Goal: Task Accomplishment & Management: Complete application form

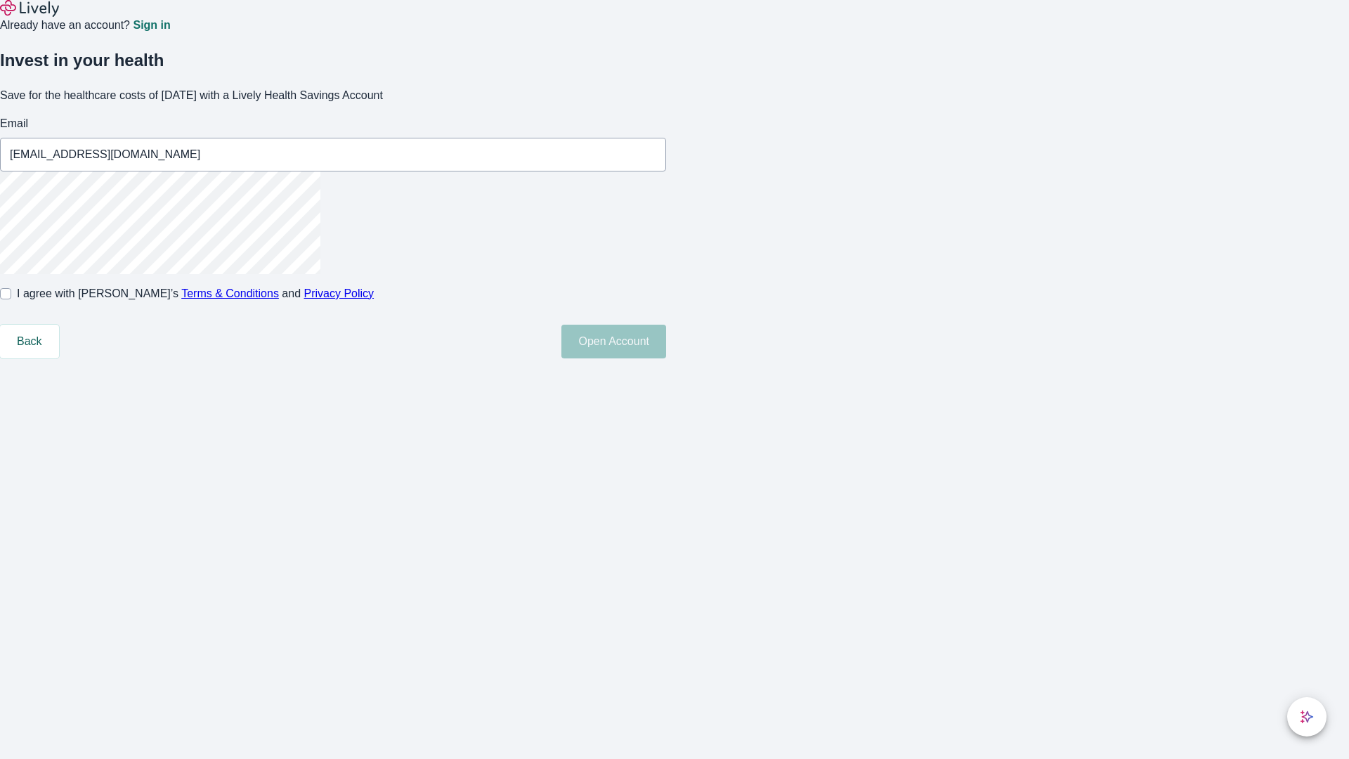
click at [11, 299] on input "I agree with Lively’s Terms & Conditions and Privacy Policy" at bounding box center [5, 293] width 11 height 11
checkbox input "true"
click at [666, 358] on button "Open Account" at bounding box center [613, 342] width 105 height 34
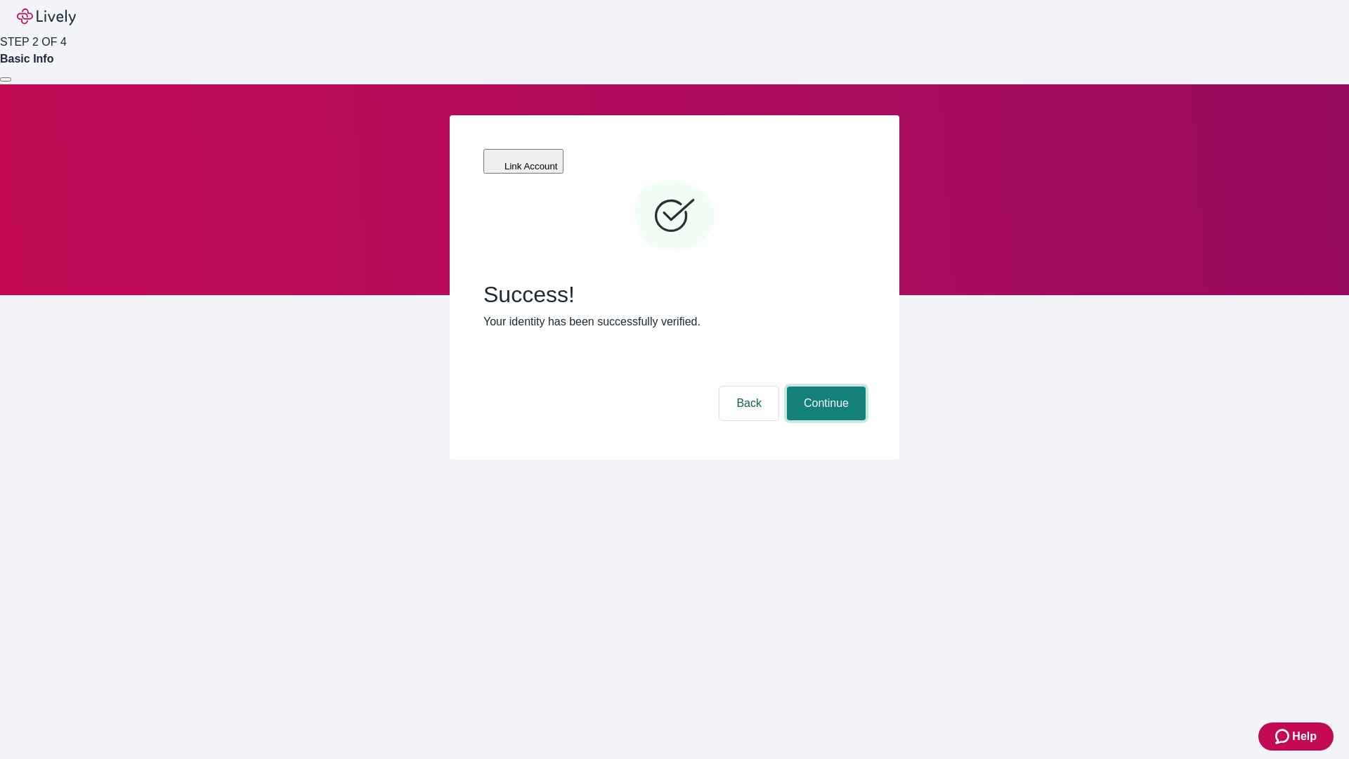
click at [824, 386] on button "Continue" at bounding box center [826, 403] width 79 height 34
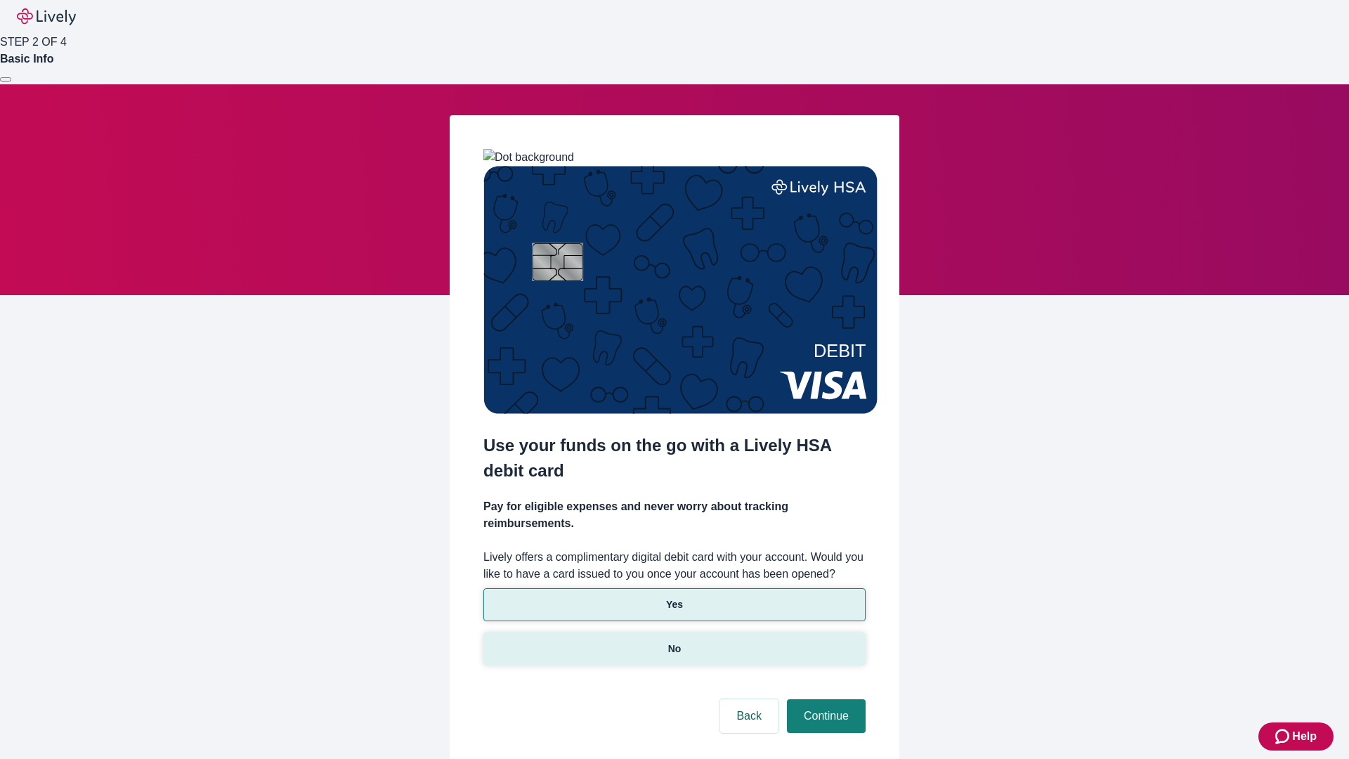
click at [674, 641] on p "No" at bounding box center [674, 648] width 13 height 15
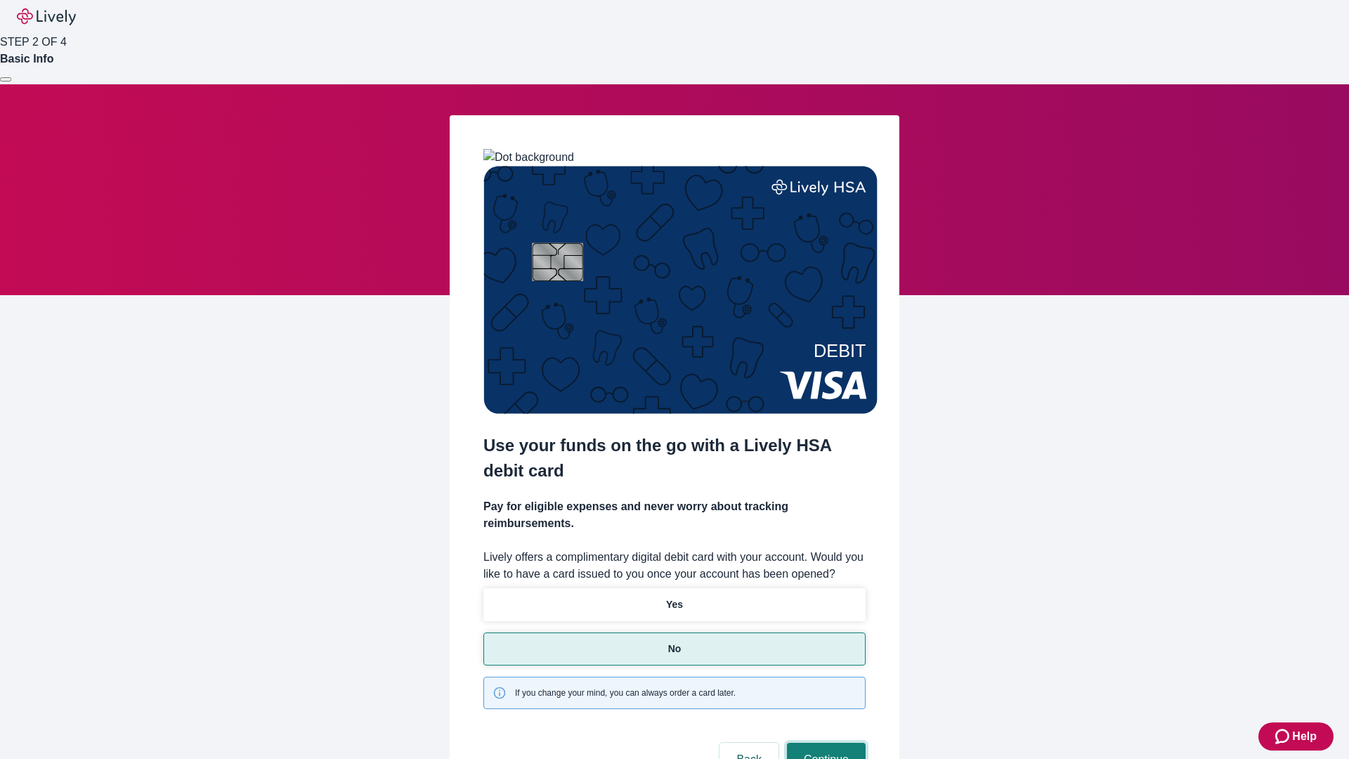
click at [824, 742] on button "Continue" at bounding box center [826, 759] width 79 height 34
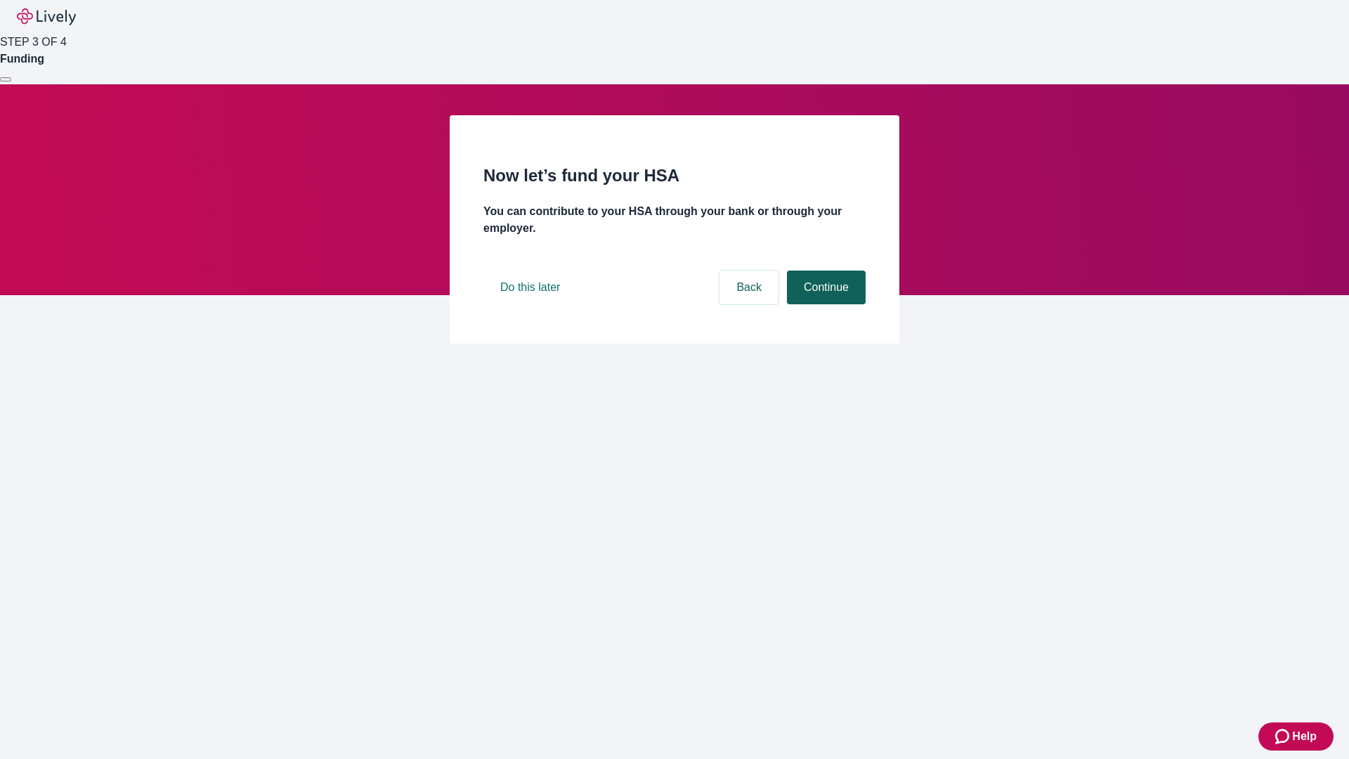
click at [824, 304] on button "Continue" at bounding box center [826, 287] width 79 height 34
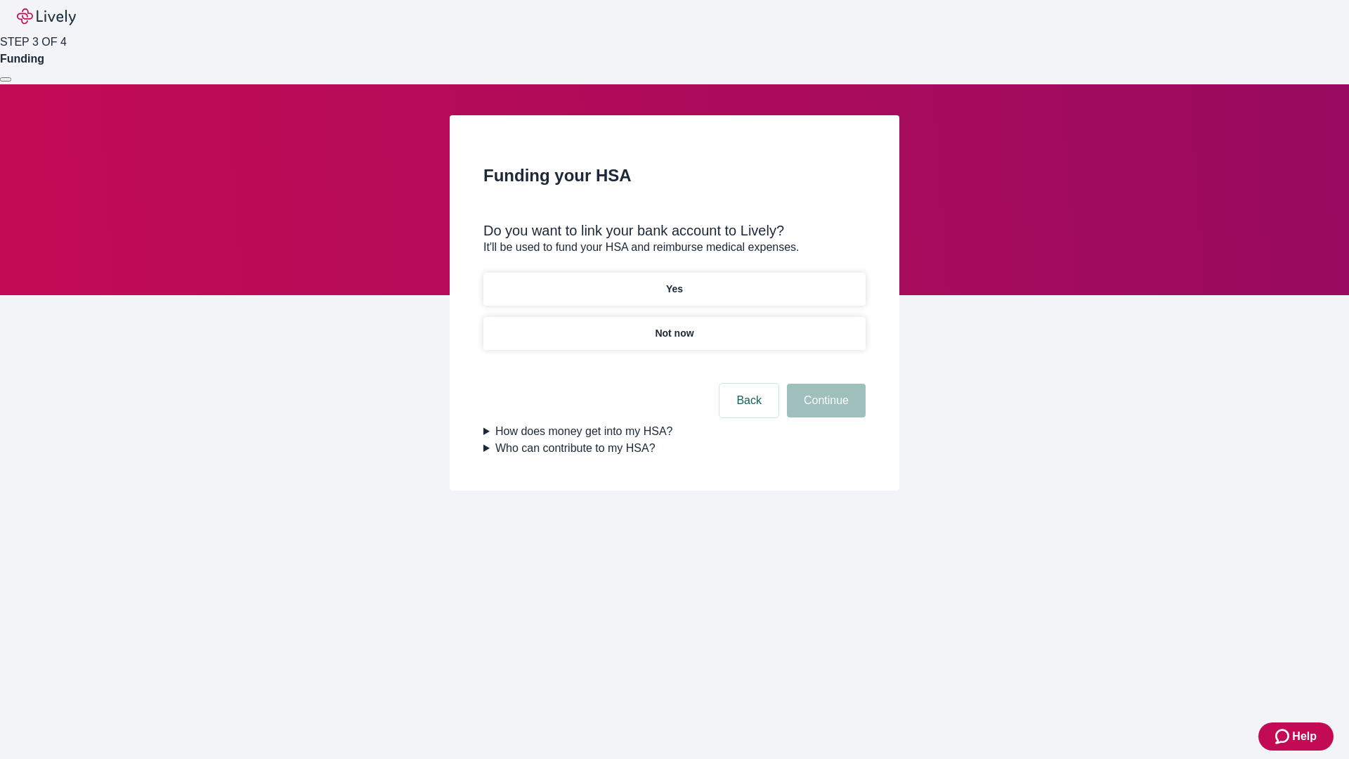
click at [674, 282] on p "Yes" at bounding box center [674, 289] width 17 height 15
click at [824, 384] on button "Continue" at bounding box center [826, 401] width 79 height 34
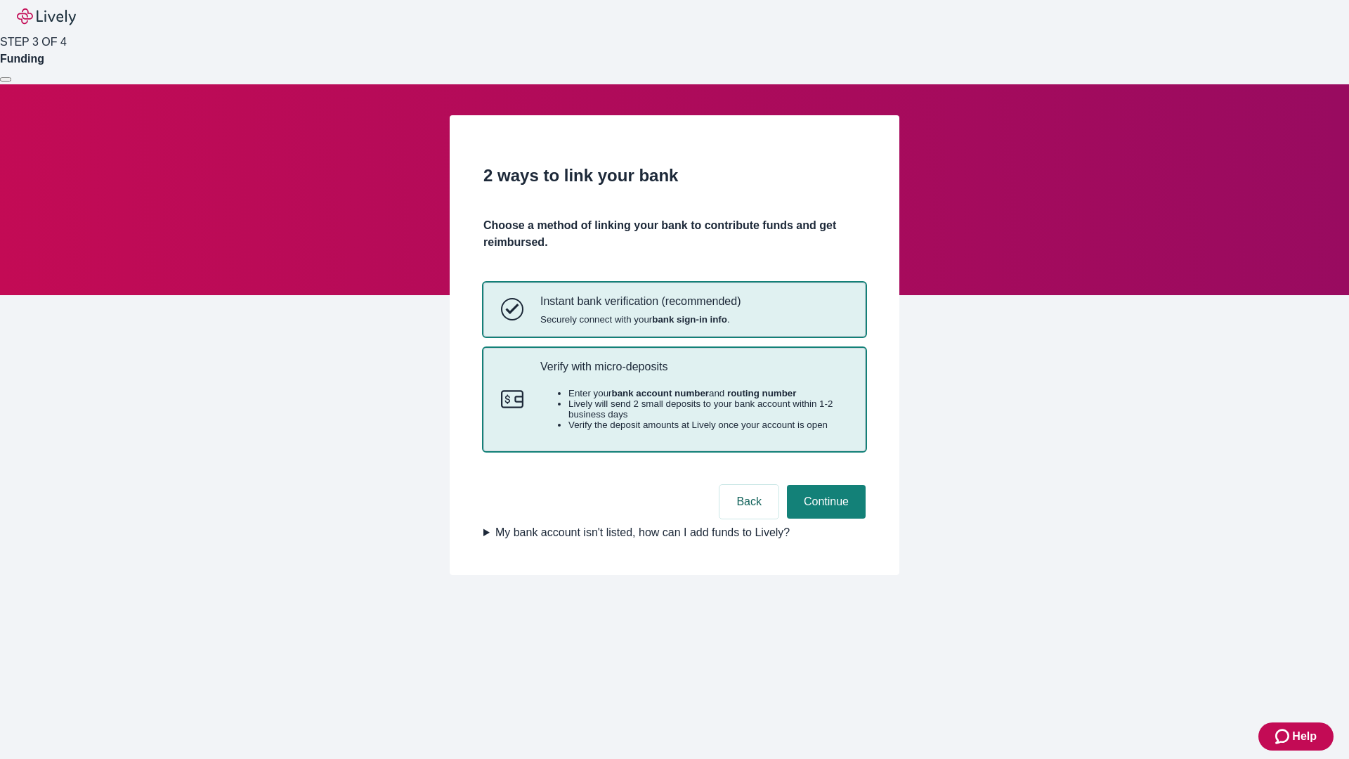
click at [693, 373] on p "Verify with micro-deposits" at bounding box center [694, 366] width 308 height 13
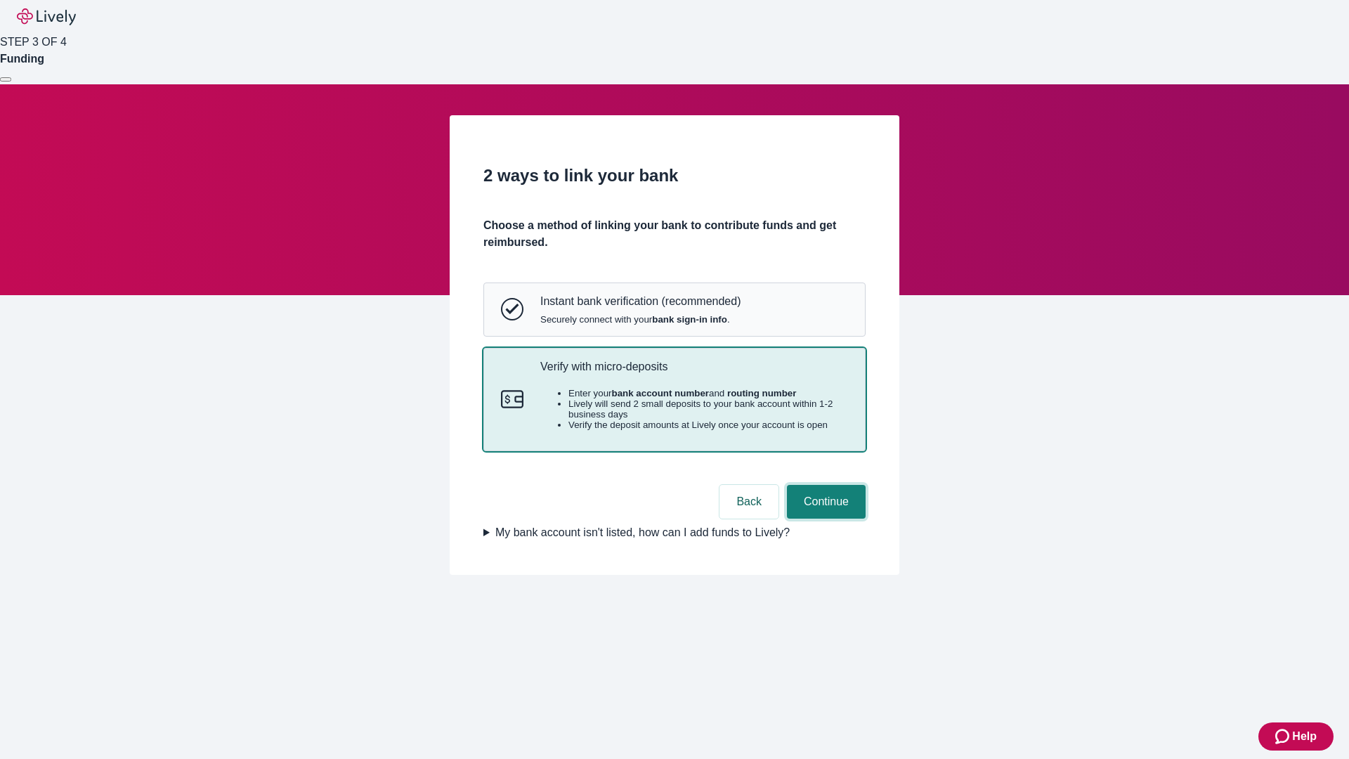
click at [824, 518] on button "Continue" at bounding box center [826, 502] width 79 height 34
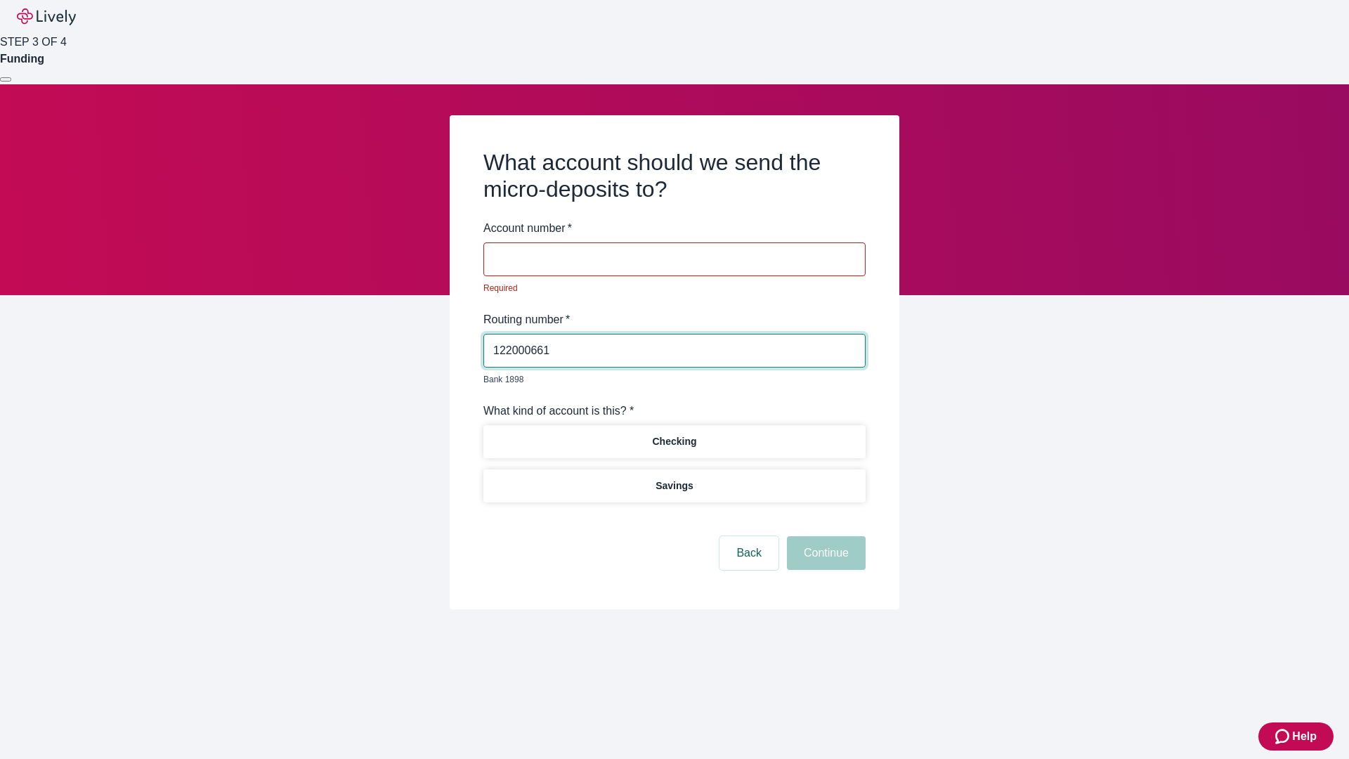
type input "122000661"
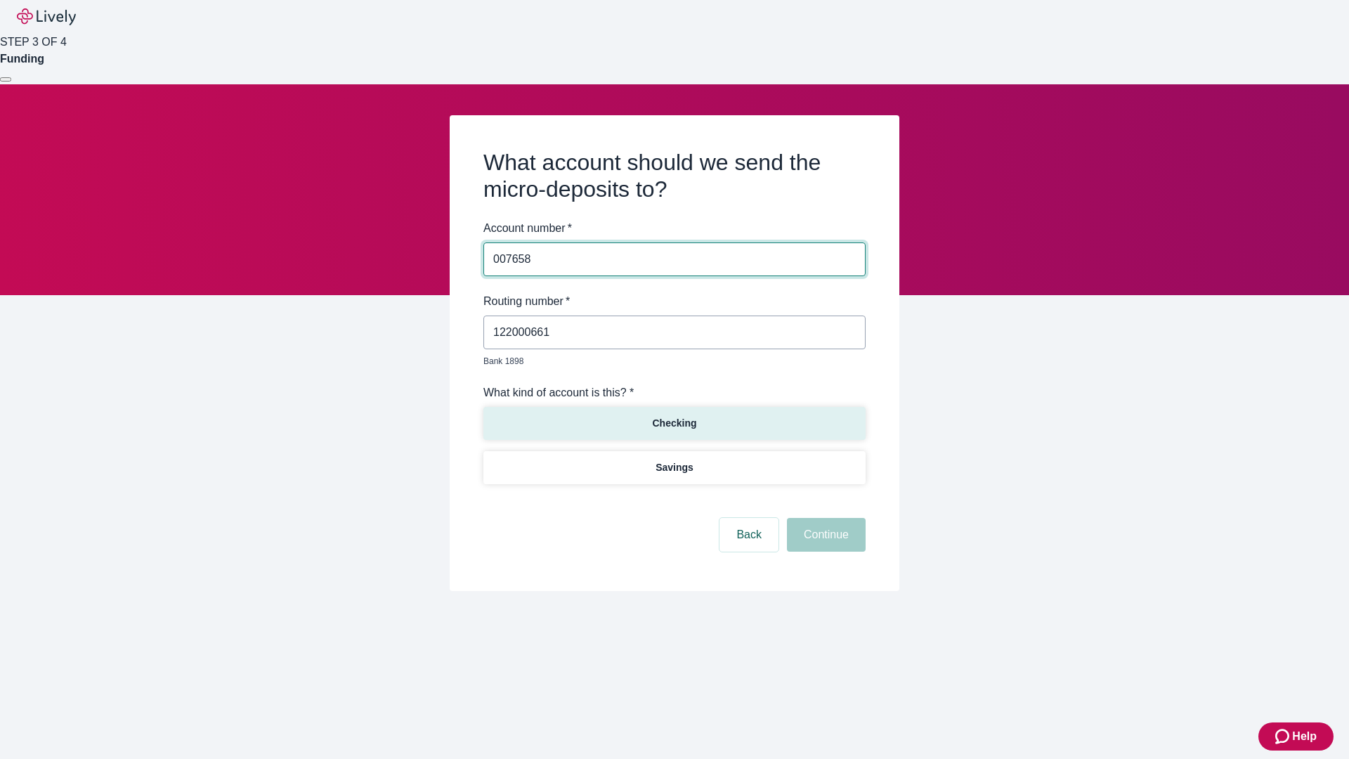
type input "007658"
click at [674, 416] on p "Checking" at bounding box center [674, 423] width 44 height 15
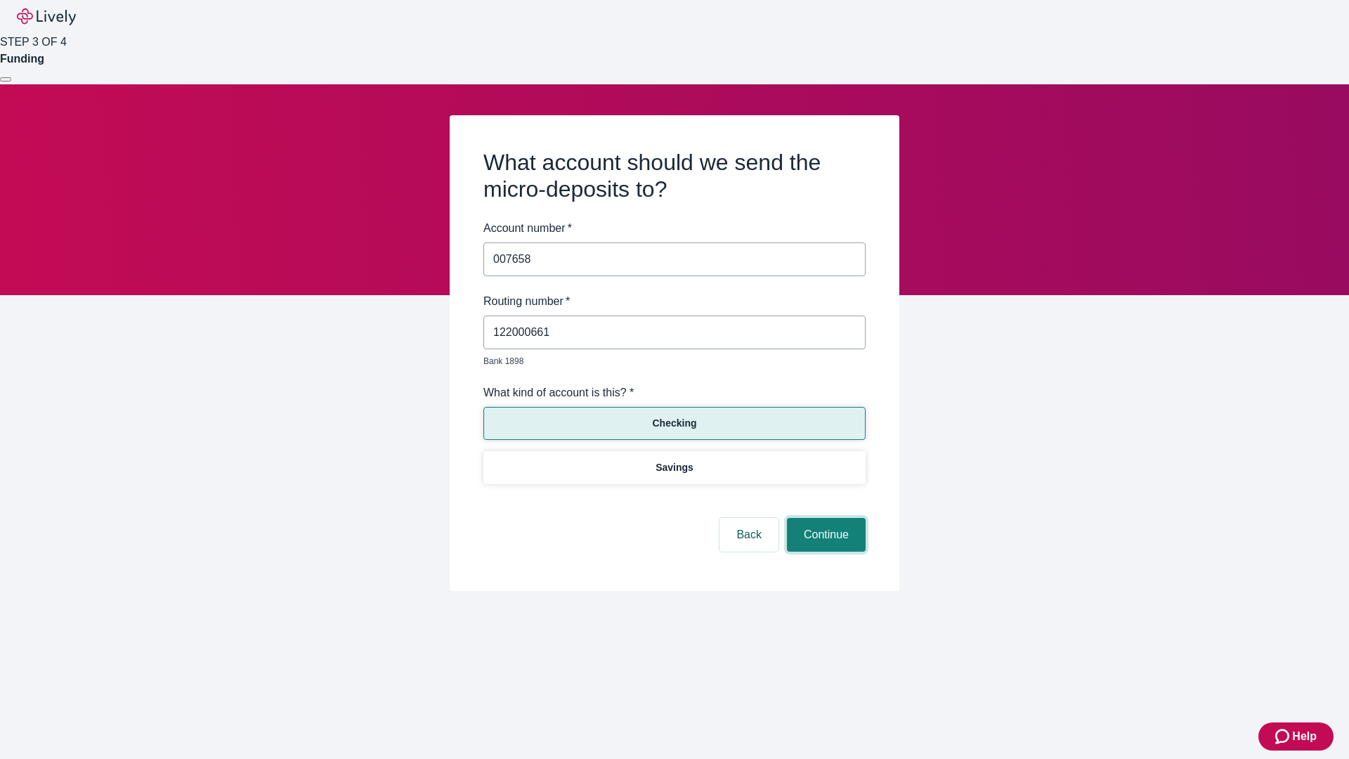
click at [824, 518] on button "Continue" at bounding box center [826, 535] width 79 height 34
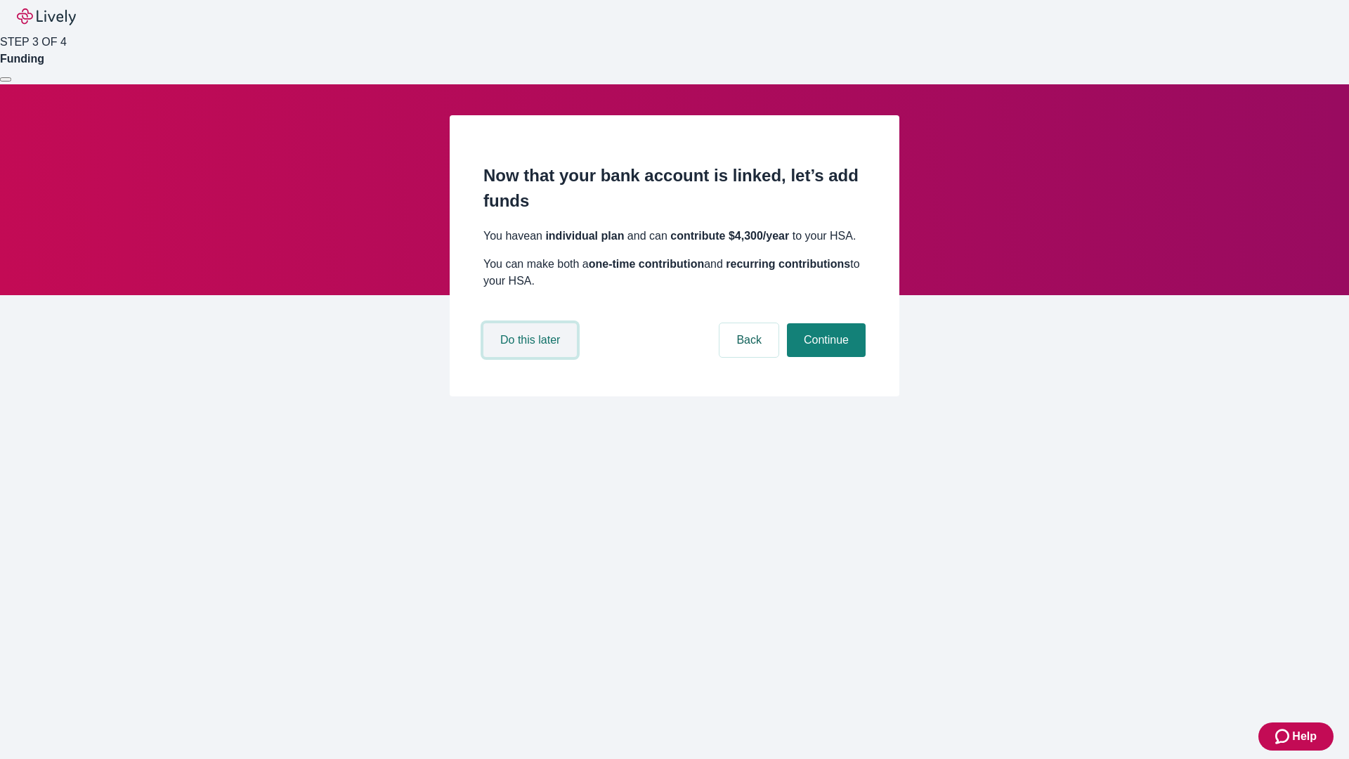
click at [532, 357] on button "Do this later" at bounding box center [529, 340] width 93 height 34
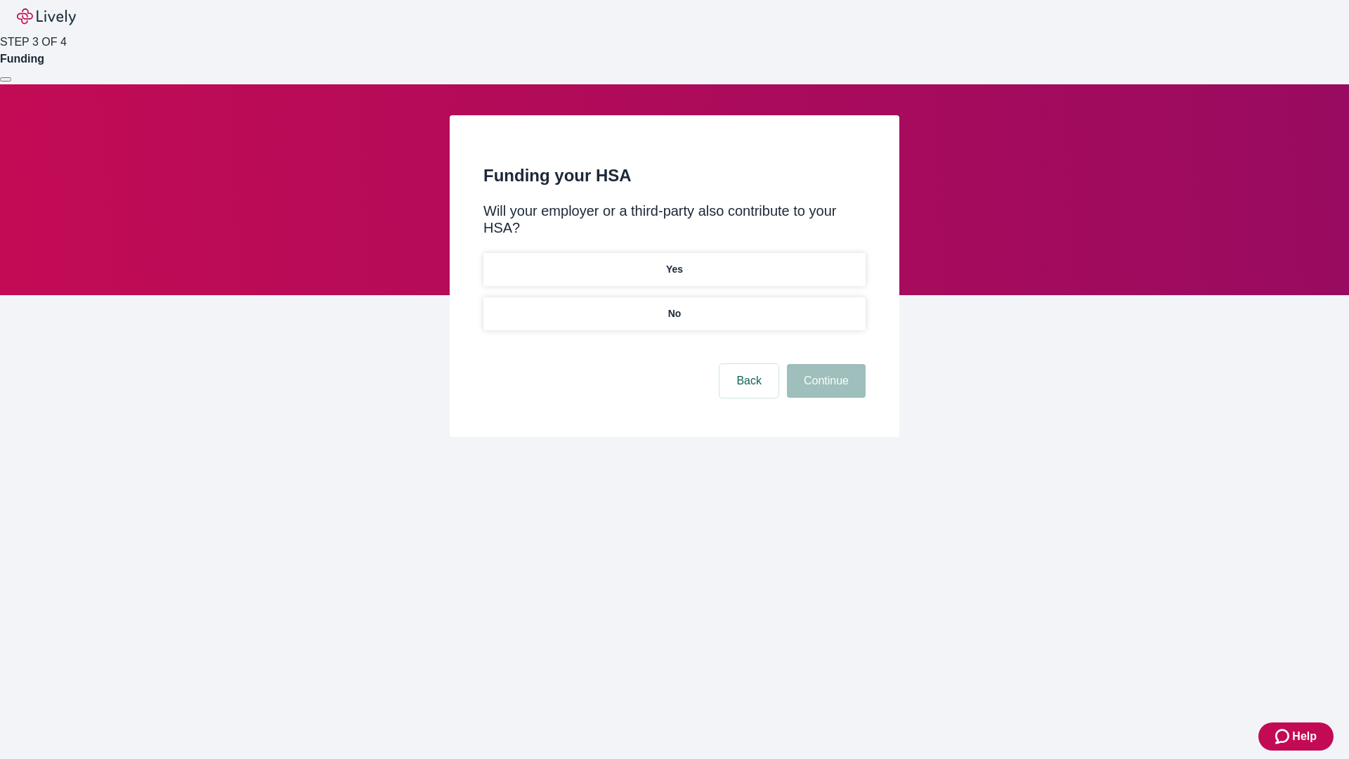
click at [674, 306] on p "No" at bounding box center [674, 313] width 13 height 15
click at [824, 364] on button "Continue" at bounding box center [826, 381] width 79 height 34
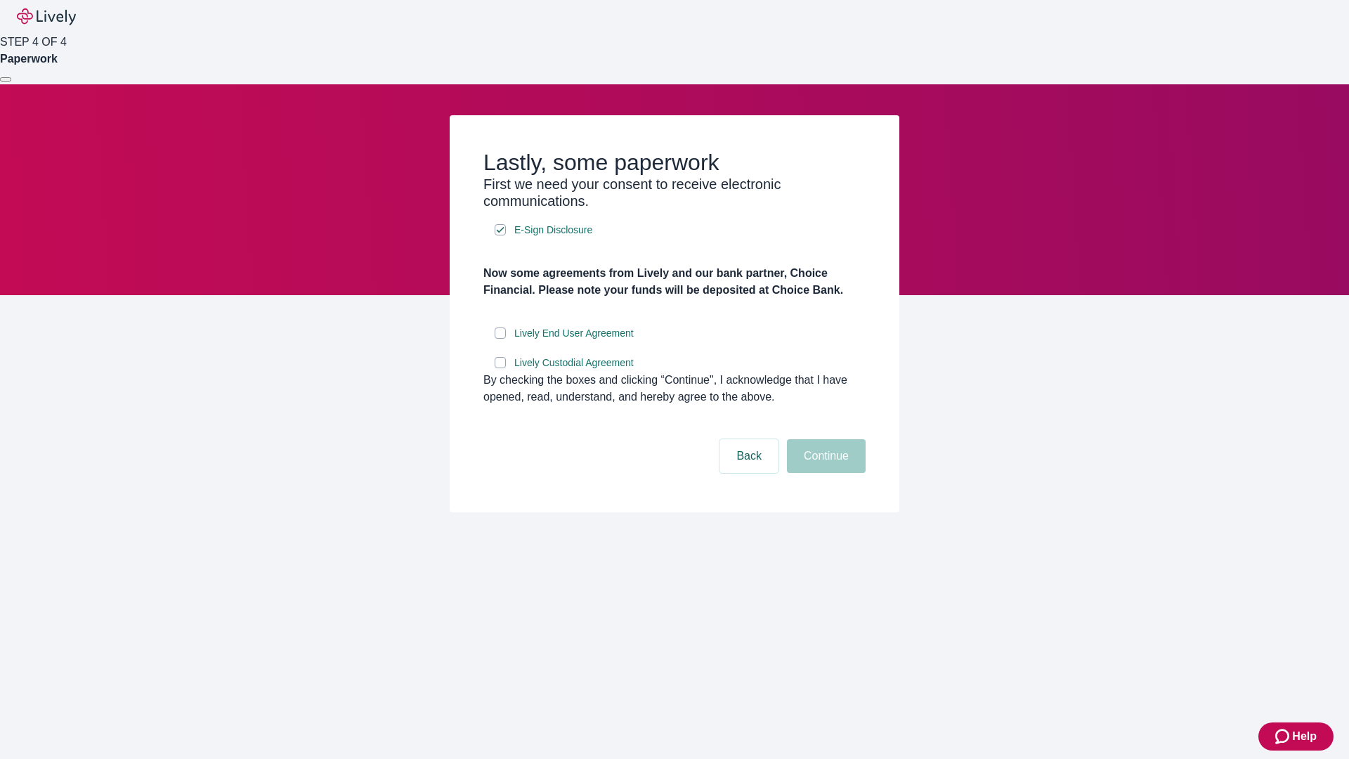
click at [500, 339] on input "Lively End User Agreement" at bounding box center [499, 332] width 11 height 11
checkbox input "true"
click at [500, 368] on input "Lively Custodial Agreement" at bounding box center [499, 362] width 11 height 11
checkbox input "true"
click at [824, 473] on button "Continue" at bounding box center [826, 456] width 79 height 34
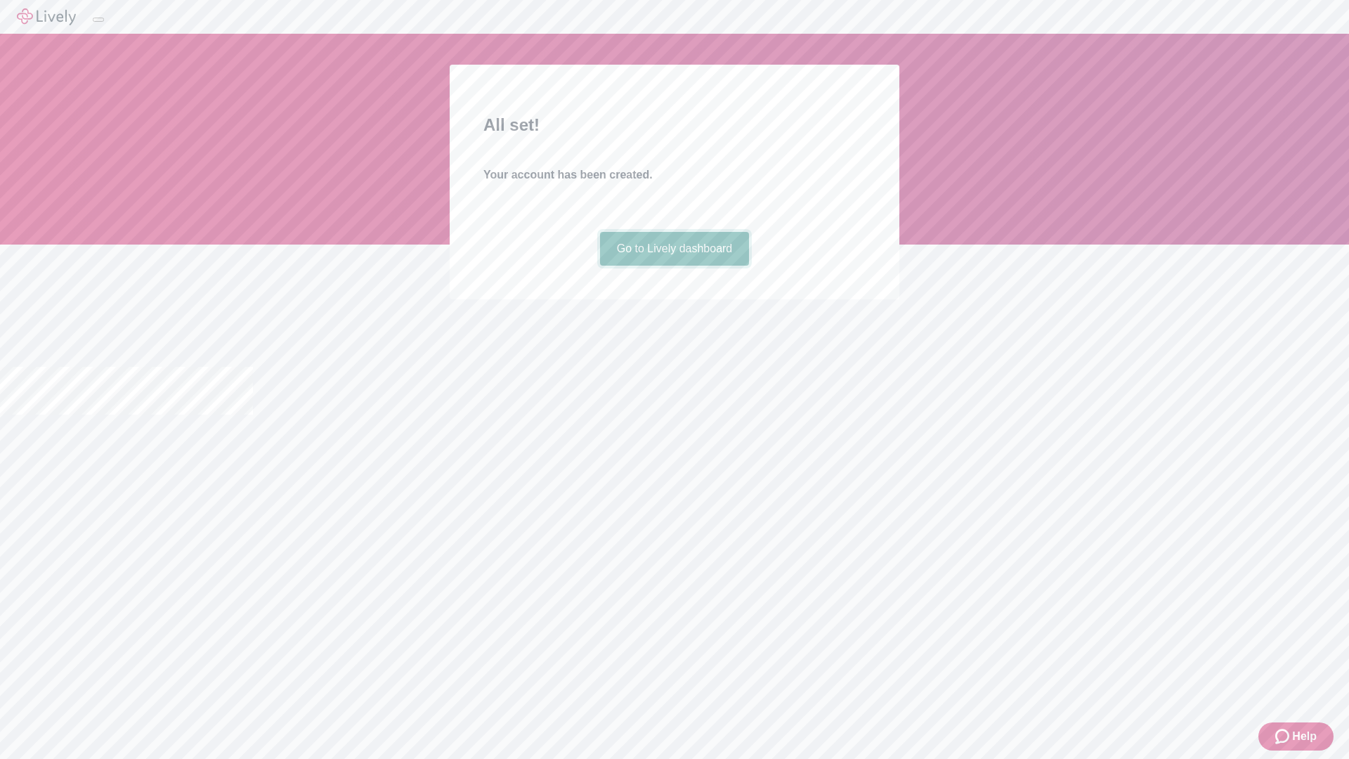
click at [674, 266] on link "Go to Lively dashboard" at bounding box center [675, 249] width 150 height 34
